Goal: Information Seeking & Learning: Learn about a topic

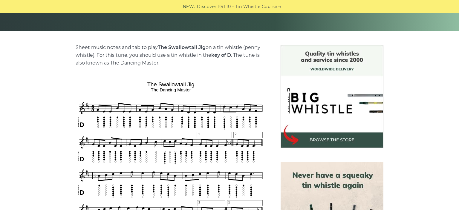
scroll to position [158, 0]
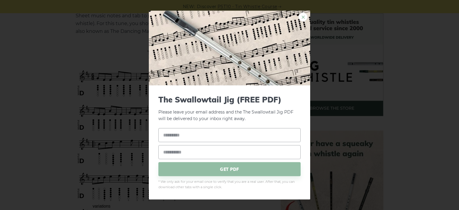
click at [303, 17] on link "×" at bounding box center [302, 16] width 9 height 9
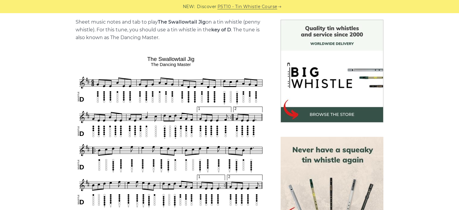
scroll to position [0, 0]
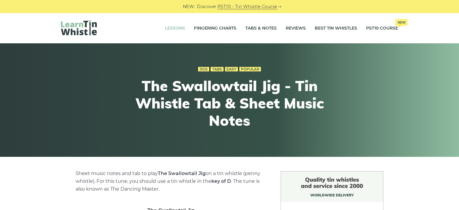
click at [177, 26] on link "Lessons" at bounding box center [175, 28] width 20 height 15
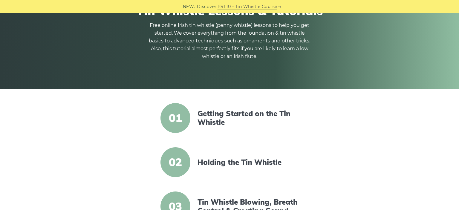
scroll to position [63, 0]
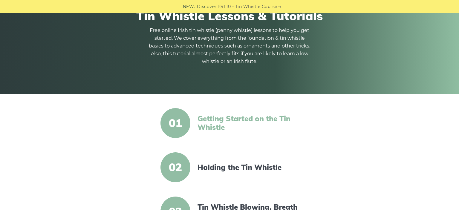
click at [254, 123] on link "Getting Started on the Tin Whistle" at bounding box center [248, 122] width 103 height 17
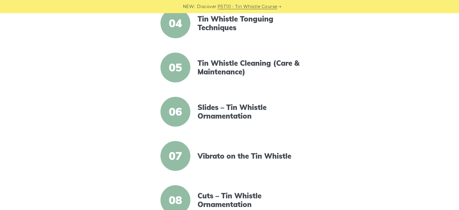
scroll to position [284, 0]
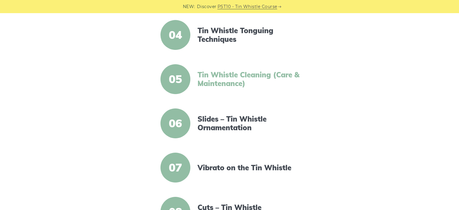
click at [246, 73] on link "Tin Whistle Cleaning (Care & Maintenance)" at bounding box center [248, 78] width 103 height 17
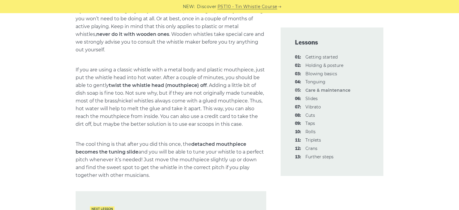
scroll to position [820, 0]
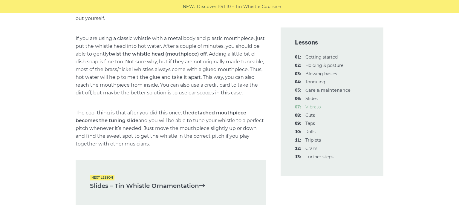
click at [317, 109] on link "07: Vibrato" at bounding box center [313, 106] width 16 height 5
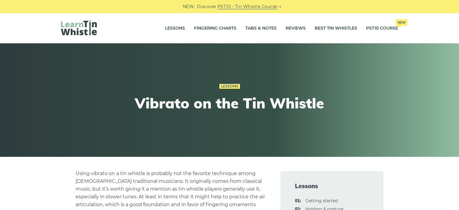
click at [82, 23] on img at bounding box center [79, 27] width 36 height 15
